Goal: Information Seeking & Learning: Learn about a topic

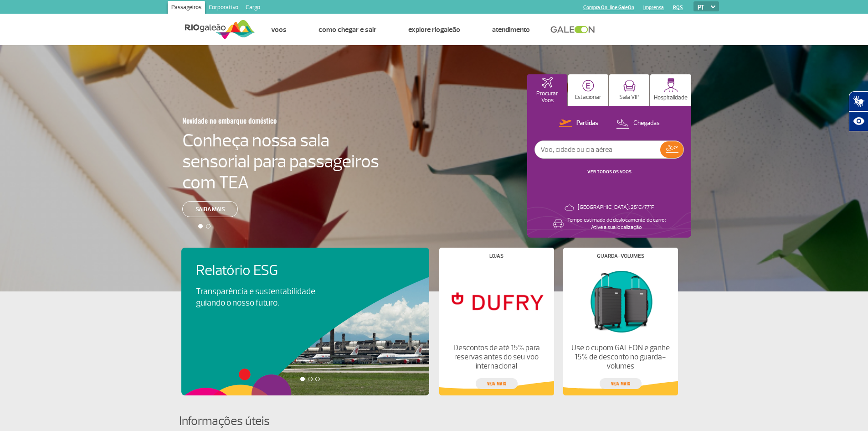
click at [225, 5] on link "Corporativo" at bounding box center [223, 8] width 37 height 15
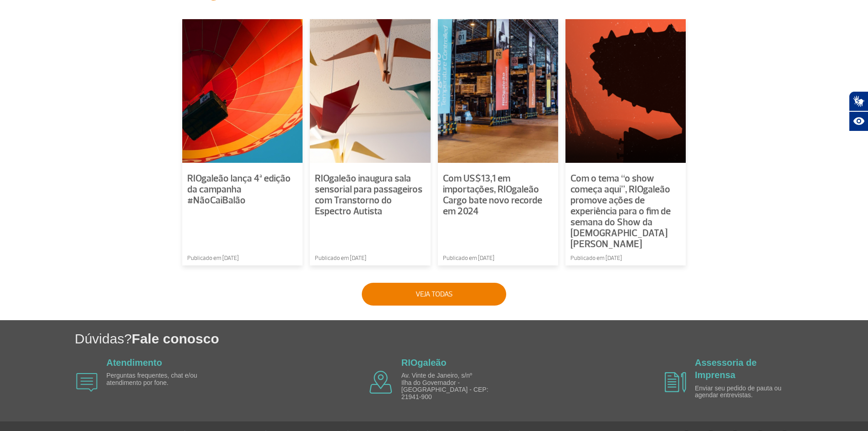
scroll to position [628, 0]
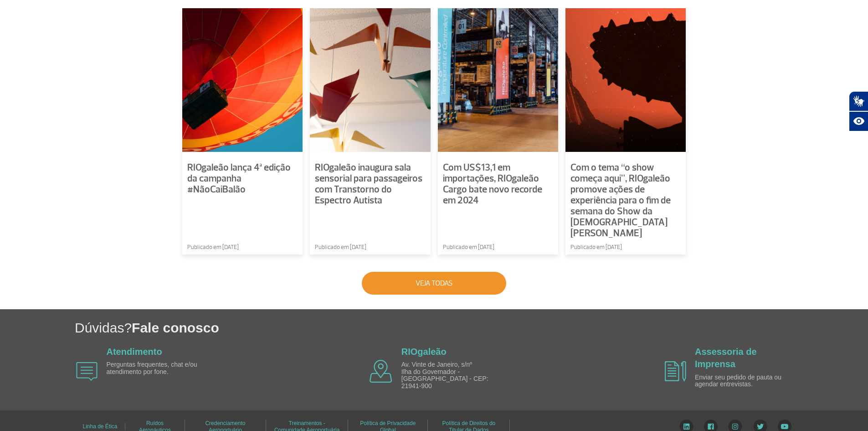
click at [465, 272] on button "Veja todas" at bounding box center [434, 283] width 144 height 23
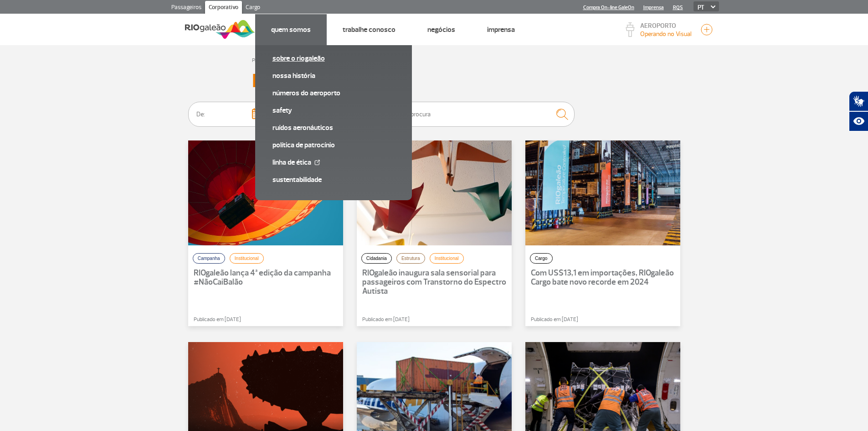
click at [309, 62] on link "Sobre o RIOgaleão" at bounding box center [333, 58] width 122 height 10
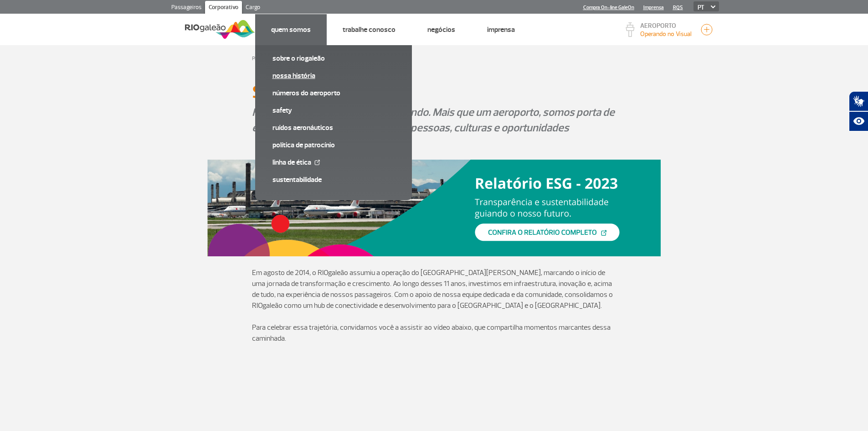
click at [300, 75] on link "Nossa História" at bounding box center [333, 76] width 122 height 10
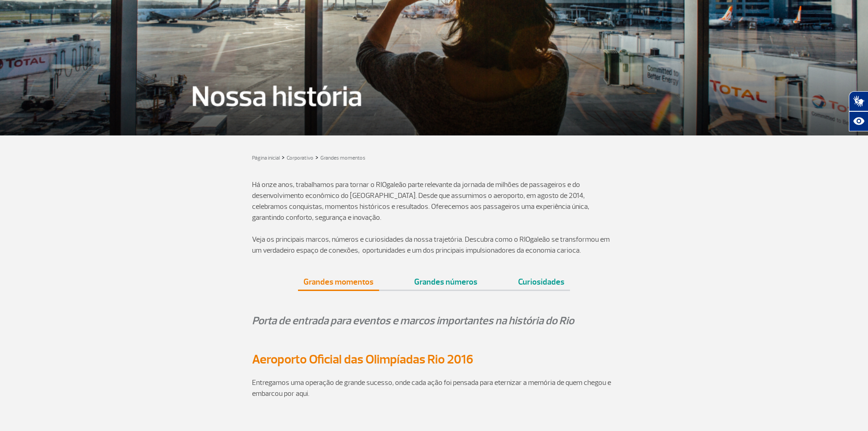
scroll to position [175, 0]
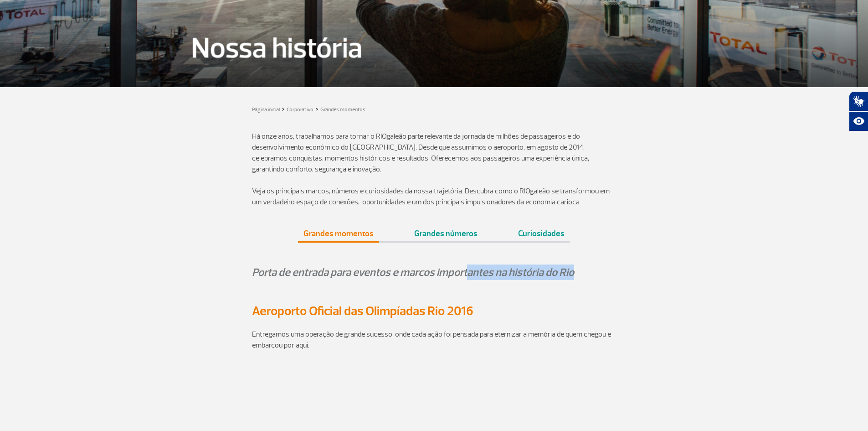
drag, startPoint x: 581, startPoint y: 273, endPoint x: 467, endPoint y: 272, distance: 114.4
click at [467, 272] on p "Porta de entrada para eventos e marcos importantes na história do Rio" at bounding box center [434, 271] width 364 height 15
click at [385, 159] on p "Há onze anos, trabalhamos para tornar o RIOgaleão parte relevante da jornada de…" at bounding box center [434, 153] width 364 height 44
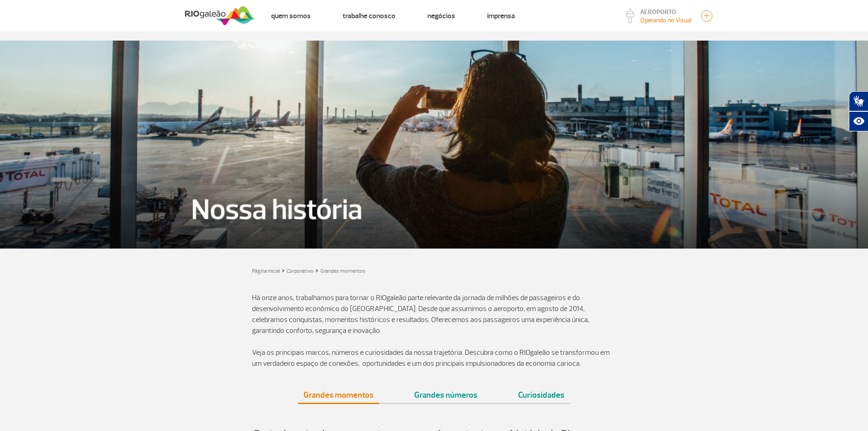
scroll to position [0, 0]
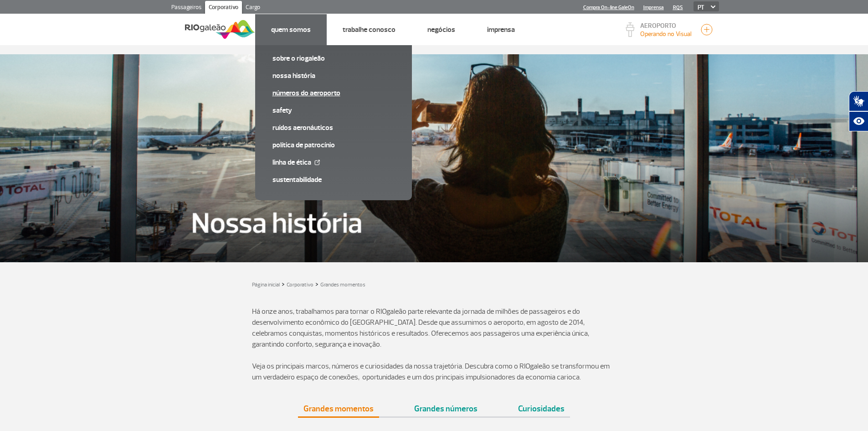
click at [310, 92] on link "Números do Aeroporto" at bounding box center [333, 93] width 122 height 10
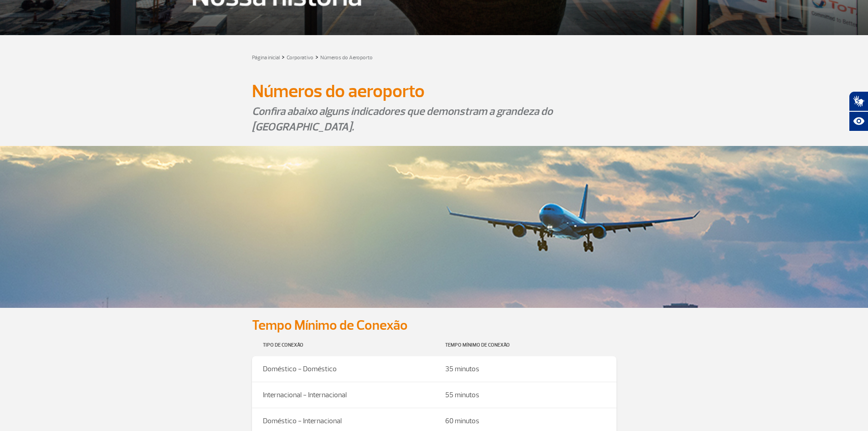
scroll to position [228, 0]
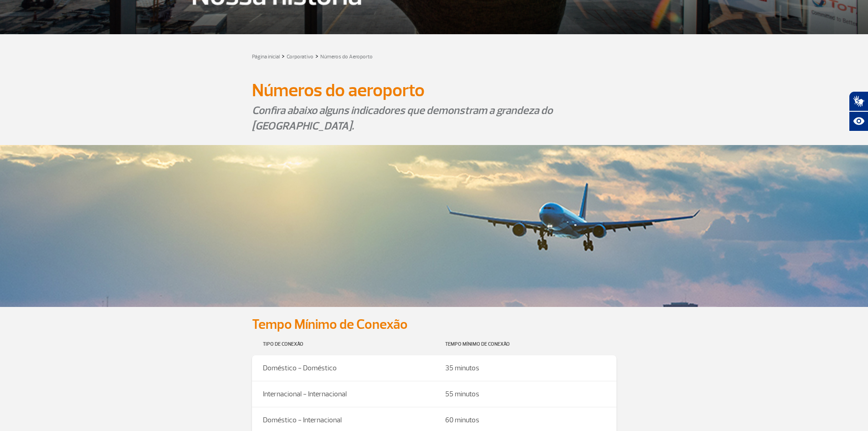
drag, startPoint x: 306, startPoint y: 123, endPoint x: 251, endPoint y: 91, distance: 64.3
click at [361, 104] on p "Confira abaixo alguns indicadores que demonstram a grandeza do [GEOGRAPHIC_DATA…" at bounding box center [434, 118] width 364 height 31
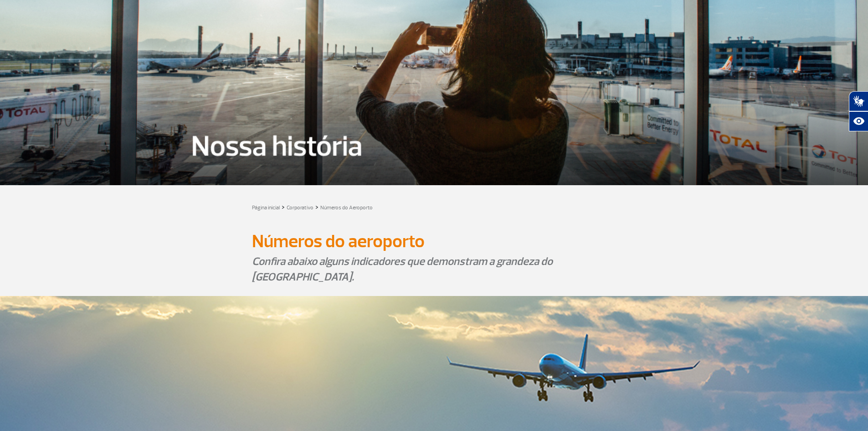
scroll to position [0, 0]
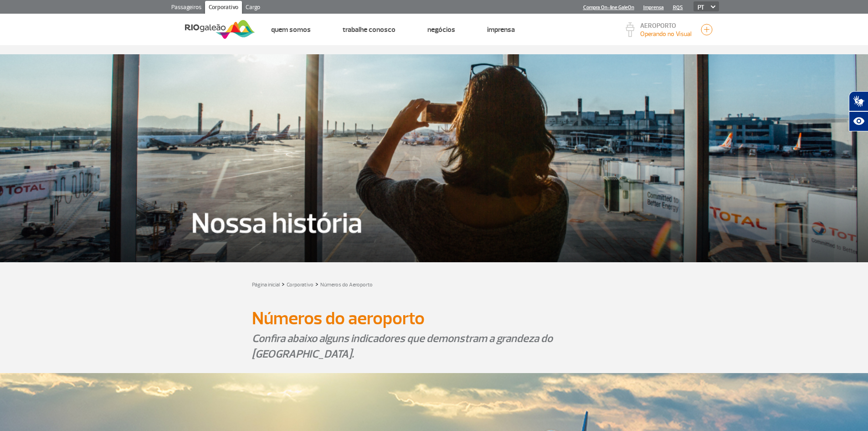
click at [209, 26] on img at bounding box center [220, 29] width 70 height 22
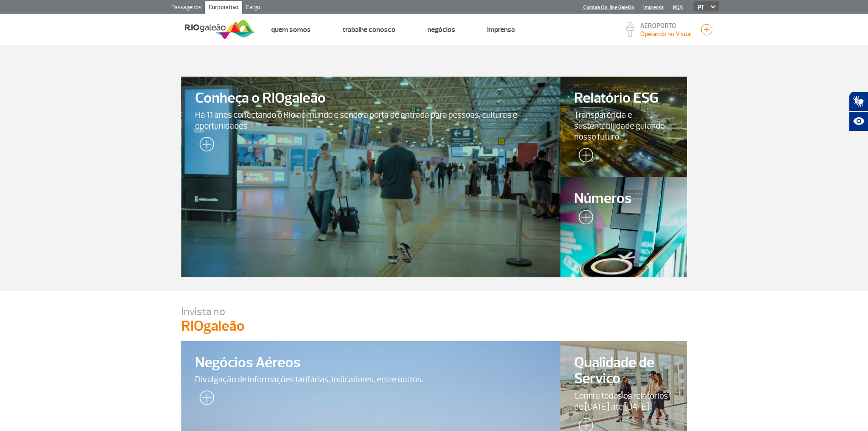
click at [770, 212] on section "Conheça o RIOgaleão Há 11 anos conectando o Rio ao mundo e sendo a porta de ent…" at bounding box center [434, 168] width 868 height 246
